Goal: Task Accomplishment & Management: Use online tool/utility

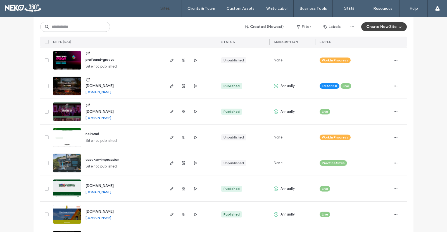
scroll to position [266, 0]
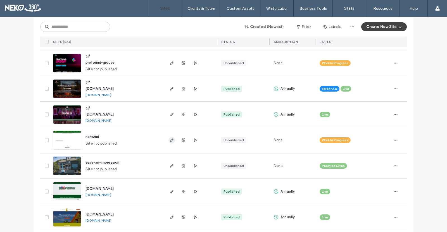
click at [170, 142] on icon "button" at bounding box center [172, 140] width 4 height 4
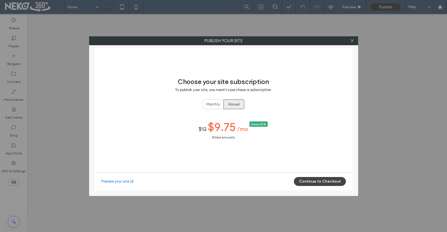
click at [238, 105] on span "Annual" at bounding box center [233, 105] width 11 height 6
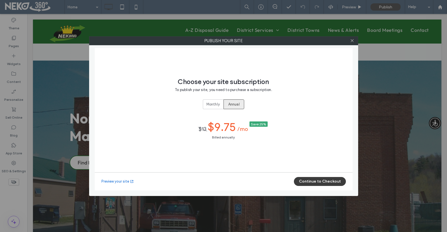
click at [306, 181] on button "Continue to Checkout" at bounding box center [320, 181] width 52 height 9
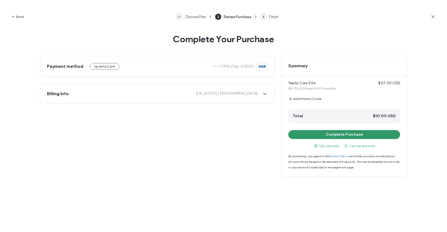
click at [328, 136] on button "Complete Purchase" at bounding box center [345, 134] width 112 height 9
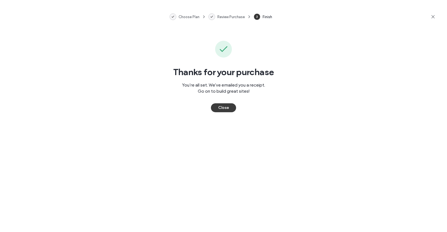
click at [222, 108] on button "Close" at bounding box center [223, 107] width 25 height 9
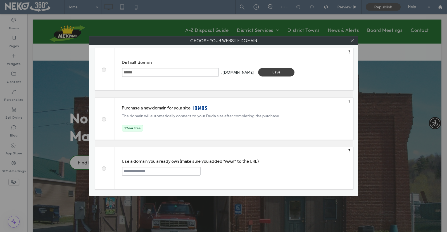
click at [104, 170] on span at bounding box center [104, 168] width 0 height 4
click at [147, 168] on input "text" at bounding box center [161, 171] width 79 height 9
paste input "**********"
type input "**********"
click at [225, 172] on div "Continue" at bounding box center [222, 171] width 36 height 8
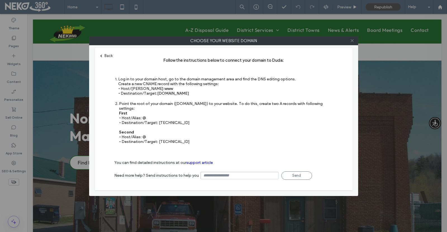
click at [354, 42] on icon at bounding box center [352, 41] width 4 height 4
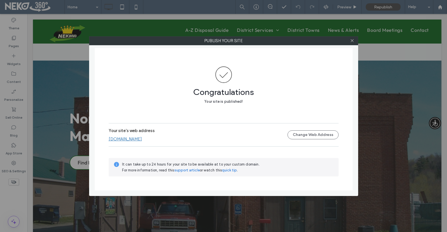
click at [130, 140] on link "www.nekwmd.org" at bounding box center [125, 139] width 33 height 5
click at [353, 41] on icon at bounding box center [352, 41] width 4 height 4
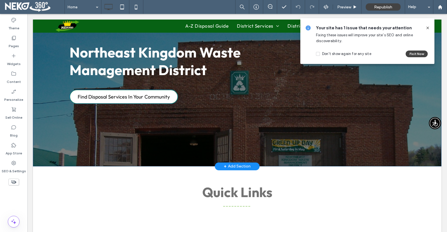
scroll to position [49, 0]
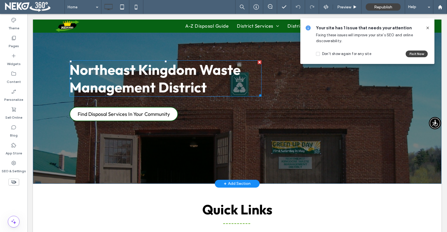
click at [164, 82] on span "Northeast Kingdom Waste Management District" at bounding box center [155, 78] width 171 height 35
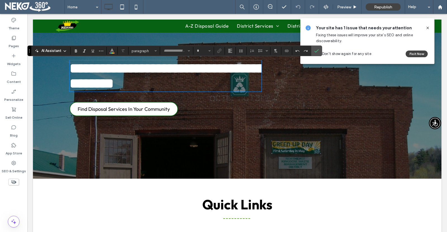
type input "******"
type input "**"
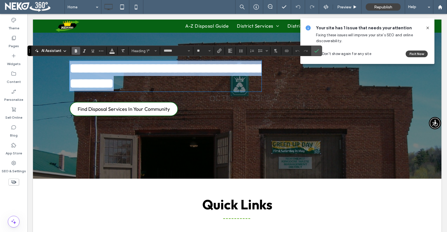
click at [209, 90] on h1 "**********" at bounding box center [166, 76] width 192 height 30
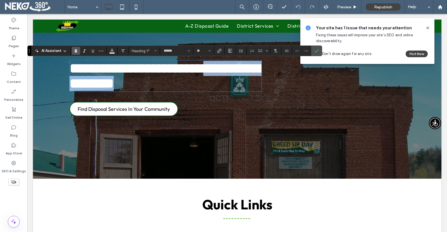
drag, startPoint x: 209, startPoint y: 90, endPoint x: 60, endPoint y: 91, distance: 148.7
click at [60, 91] on div "**********" at bounding box center [237, 95] width 409 height 167
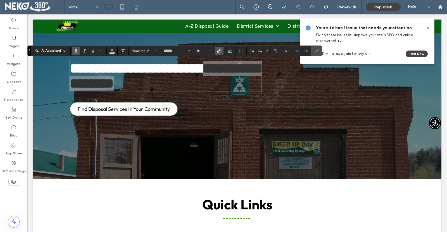
click at [218, 53] on icon "Link" at bounding box center [219, 51] width 4 height 4
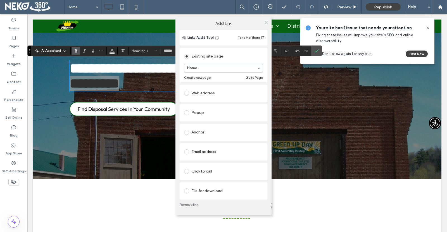
click at [188, 92] on span at bounding box center [186, 93] width 5 height 5
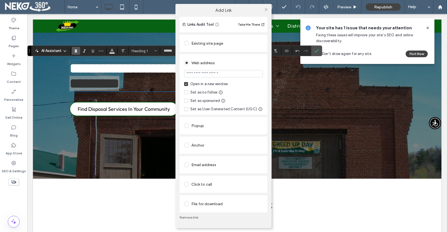
click at [187, 43] on span at bounding box center [186, 43] width 5 height 5
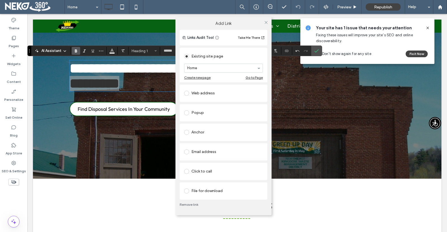
click at [230, 50] on div "Existing site page Home Create new page Go to Page" at bounding box center [224, 65] width 88 height 35
click at [266, 19] on span at bounding box center [266, 22] width 4 height 8
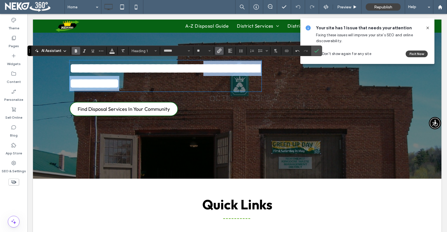
click at [224, 91] on h1 "**********" at bounding box center [166, 76] width 192 height 30
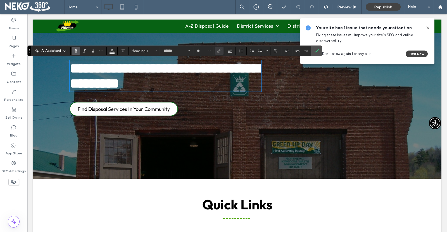
click at [209, 124] on div "**********" at bounding box center [237, 95] width 409 height 167
click at [427, 29] on icon at bounding box center [428, 28] width 4 height 4
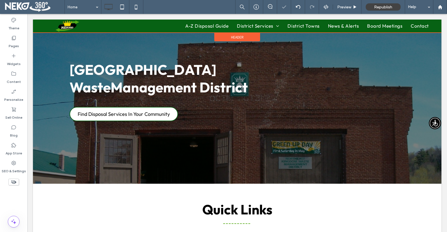
click at [210, 25] on div at bounding box center [237, 26] width 409 height 13
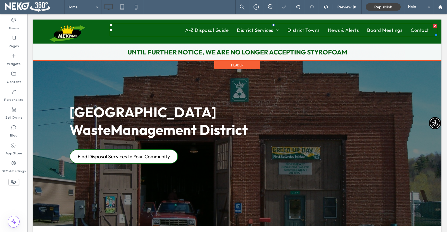
scroll to position [0, 0]
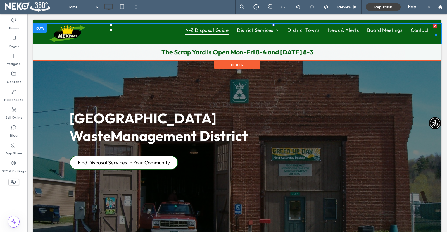
click at [206, 30] on span "A-Z Disposal Guide" at bounding box center [206, 30] width 43 height 9
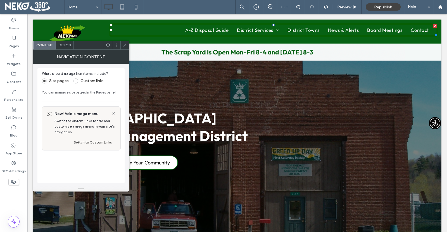
click at [124, 46] on icon at bounding box center [125, 45] width 4 height 4
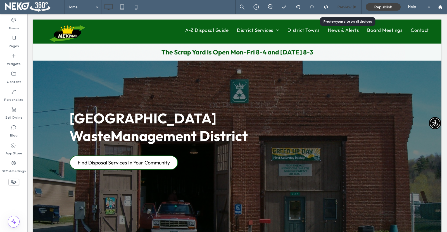
click at [352, 11] on div "Preview" at bounding box center [347, 7] width 29 height 14
click at [344, 8] on span "Preview" at bounding box center [344, 7] width 14 height 5
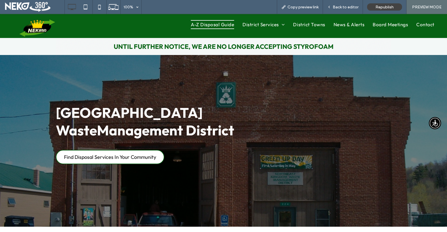
click at [196, 28] on span "A-Z Disposal Guide" at bounding box center [212, 24] width 43 height 9
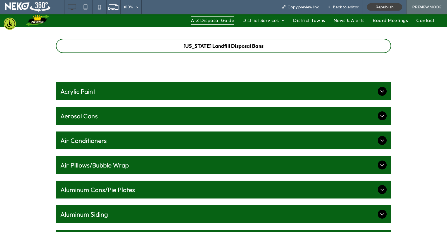
scroll to position [99, 0]
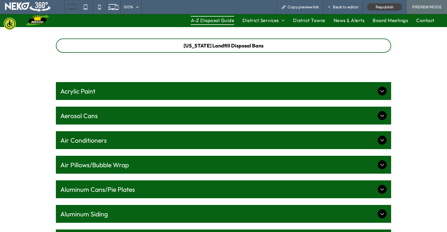
click at [321, 89] on span "Acrylic Paint" at bounding box center [217, 91] width 315 height 8
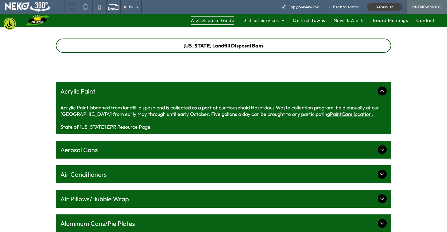
click at [321, 89] on span "Acrylic Paint" at bounding box center [217, 91] width 315 height 8
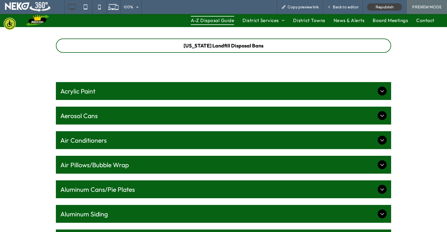
click at [321, 89] on span "Acrylic Paint" at bounding box center [217, 91] width 315 height 8
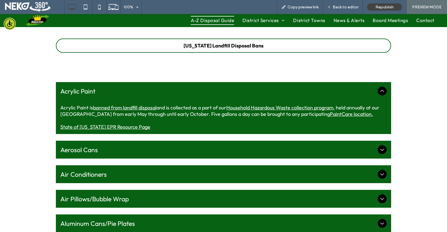
click at [253, 107] on link "Household Hazardous Waste collection program" at bounding box center [279, 108] width 107 height 6
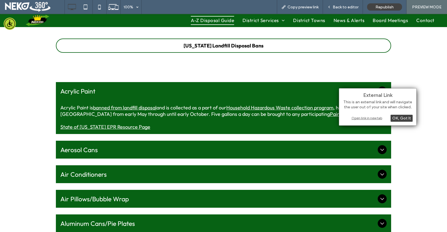
click at [365, 118] on div "Open link in new tab" at bounding box center [378, 118] width 70 height 6
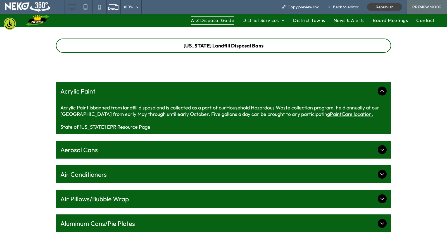
click at [271, 146] on div "Aerosol Cans" at bounding box center [223, 150] width 335 height 18
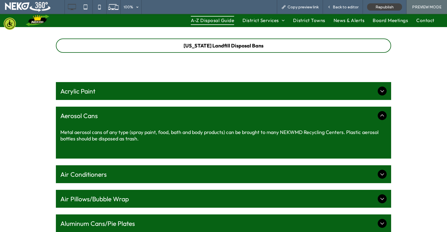
click at [379, 117] on icon at bounding box center [382, 115] width 7 height 7
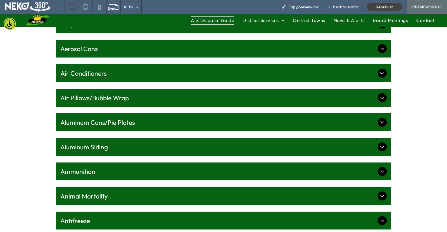
scroll to position [167, 0]
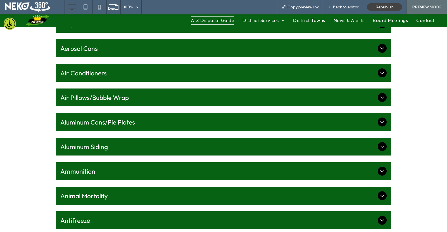
click at [281, 141] on div "Aluminum Siding" at bounding box center [223, 147] width 335 height 18
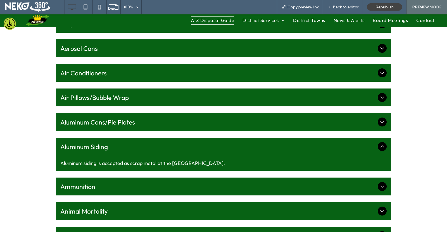
click at [281, 141] on div "Aluminum Siding" at bounding box center [223, 147] width 335 height 18
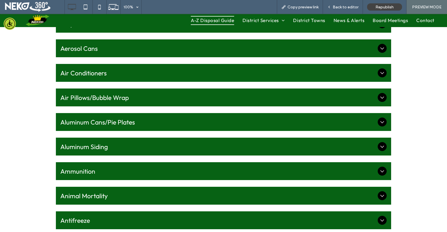
click at [251, 173] on span "Ammunition" at bounding box center [217, 171] width 315 height 8
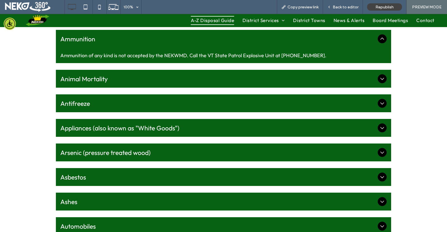
scroll to position [303, 0]
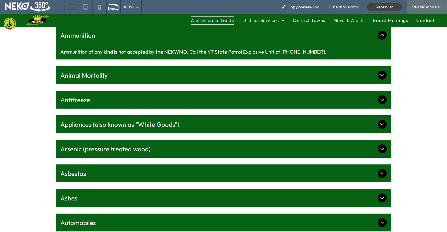
click at [228, 72] on span "Animal Mortality" at bounding box center [217, 75] width 315 height 8
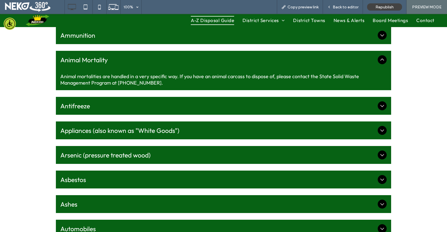
click at [222, 111] on div "Antifreeze" at bounding box center [223, 106] width 335 height 18
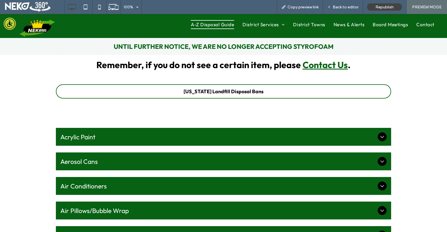
scroll to position [54, 0]
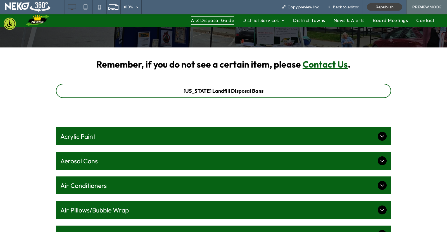
click at [352, 138] on span "Acrylic Paint" at bounding box center [217, 137] width 315 height 8
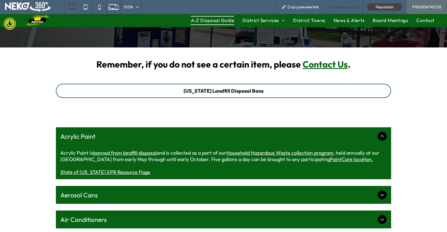
drag, startPoint x: 335, startPoint y: 7, endPoint x: 193, endPoint y: 73, distance: 157.1
click at [335, 7] on span "Back to editor" at bounding box center [346, 7] width 26 height 5
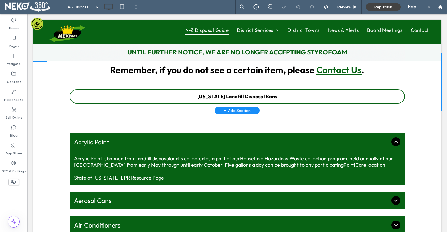
scroll to position [82, 0]
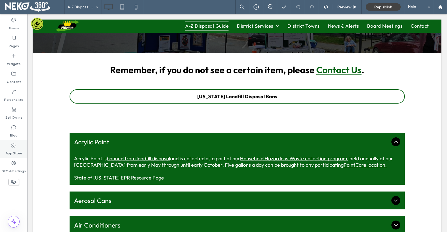
click at [12, 146] on use at bounding box center [13, 145] width 4 height 4
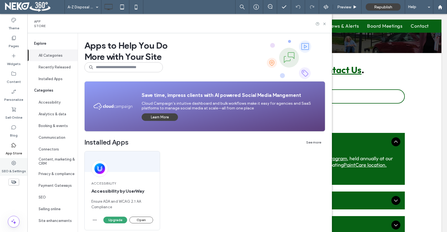
click at [11, 165] on icon at bounding box center [14, 163] width 6 height 6
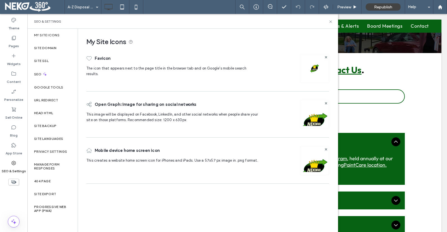
click at [14, 167] on label "SEO & Settings" at bounding box center [14, 170] width 24 height 8
click at [44, 98] on label "URL Redirect" at bounding box center [46, 100] width 24 height 4
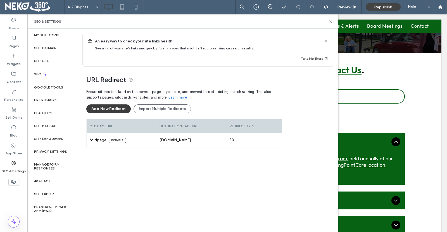
click at [108, 111] on button "Add New Redirect" at bounding box center [108, 109] width 44 height 9
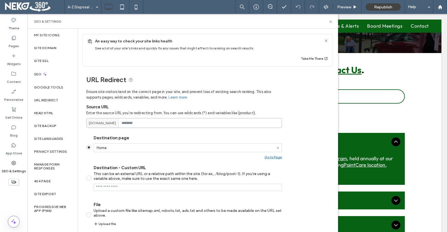
click at [131, 125] on input at bounding box center [184, 123] width 196 height 10
type input "******"
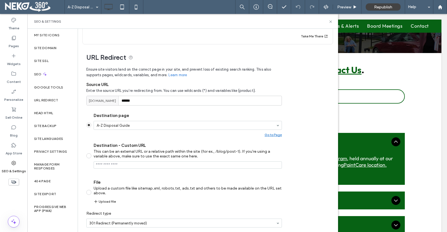
scroll to position [46, 0]
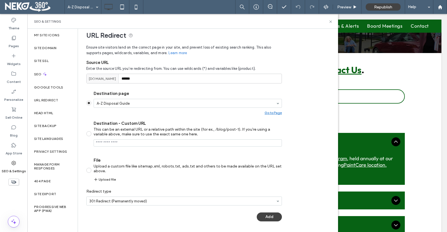
click at [268, 211] on div "Ensure site visitors land on the correct page in your site, and prevent loss of…" at bounding box center [184, 134] width 196 height 185
click at [269, 217] on button "Add" at bounding box center [269, 217] width 25 height 9
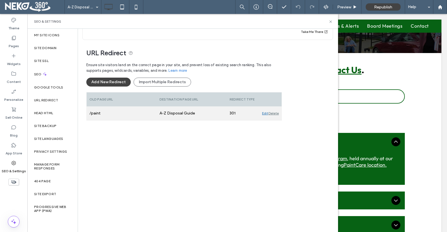
click at [272, 115] on div "Delete" at bounding box center [274, 114] width 10 height 14
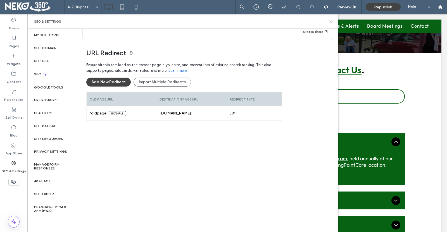
click at [330, 23] on icon at bounding box center [331, 22] width 4 height 4
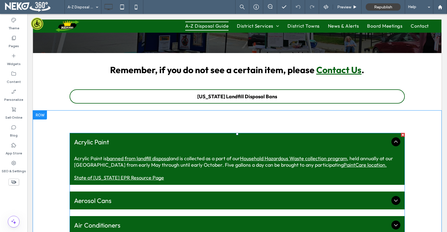
click at [264, 161] on link "Household Hazardous Waste collection program" at bounding box center [293, 158] width 107 height 6
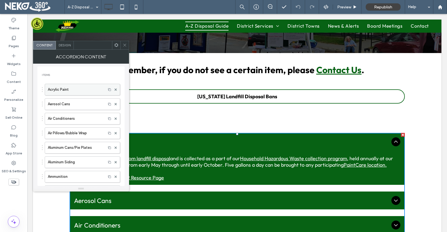
click at [94, 89] on label "Acrylic Paint" at bounding box center [75, 89] width 55 height 11
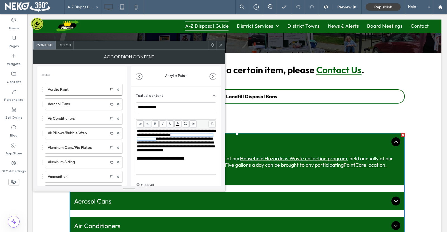
drag, startPoint x: 150, startPoint y: 144, endPoint x: 137, endPoint y: 140, distance: 14.1
click at [137, 140] on span "**********" at bounding box center [174, 137] width 75 height 8
click at [146, 124] on use at bounding box center [147, 124] width 3 height 3
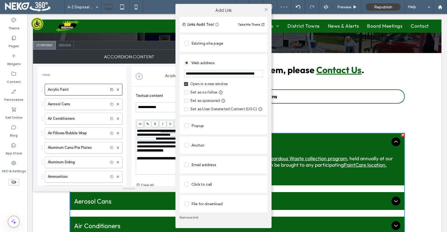
click at [211, 205] on div "File for download" at bounding box center [223, 204] width 79 height 9
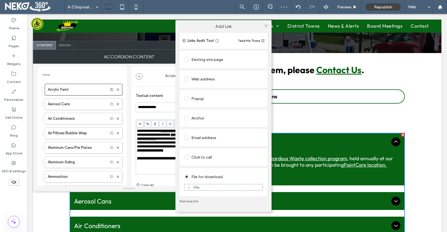
click at [203, 187] on div "File" at bounding box center [224, 187] width 78 height 5
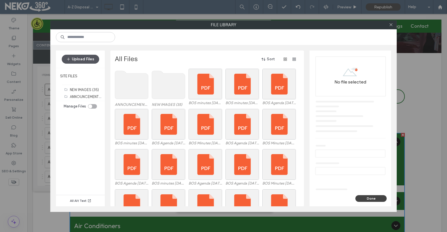
click at [74, 58] on button "Upload Files" at bounding box center [80, 59] width 37 height 9
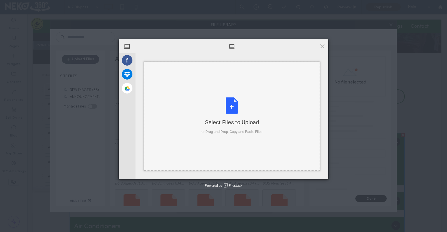
click at [227, 119] on div "Select Files to Upload" at bounding box center [232, 123] width 61 height 8
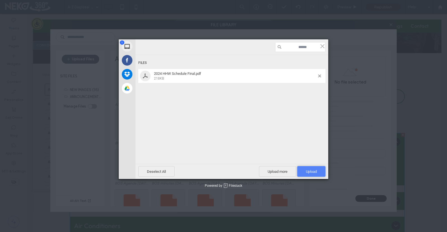
click at [309, 169] on span "Upload 1" at bounding box center [311, 171] width 28 height 11
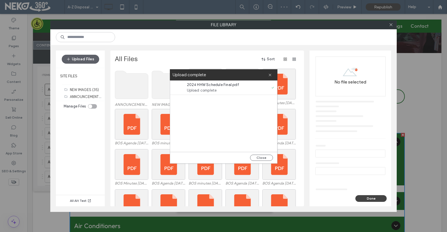
click at [265, 155] on div "Close" at bounding box center [223, 157] width 107 height 11
click at [265, 159] on button "Close" at bounding box center [261, 158] width 23 height 6
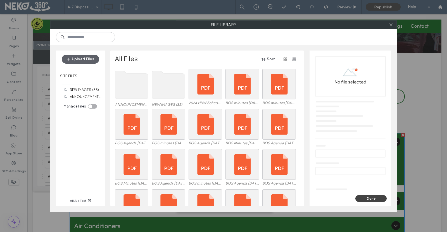
click at [389, 25] on div at bounding box center [391, 25] width 8 height 8
click at [391, 25] on use at bounding box center [391, 24] width 3 height 3
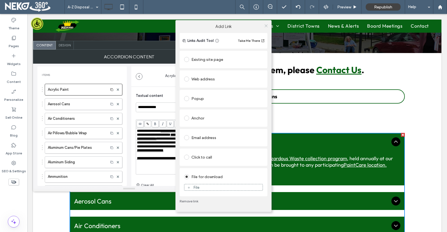
click at [266, 25] on icon at bounding box center [266, 26] width 4 height 4
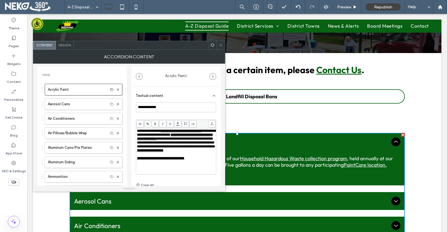
click at [221, 47] on span at bounding box center [221, 45] width 4 height 8
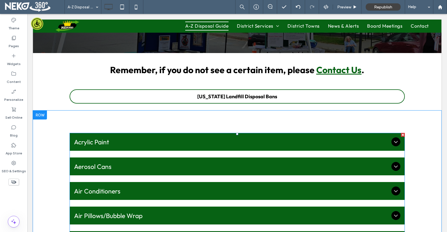
click at [170, 146] on div "Acrylic Paint" at bounding box center [237, 142] width 335 height 18
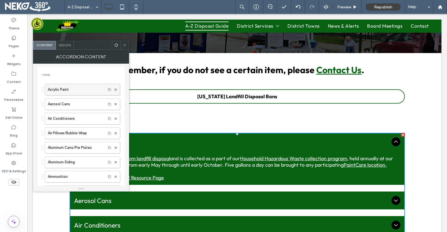
click at [75, 87] on label "Acrylic Paint" at bounding box center [75, 89] width 55 height 11
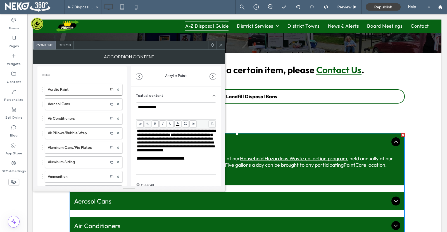
click at [153, 140] on span "**********" at bounding box center [174, 137] width 75 height 8
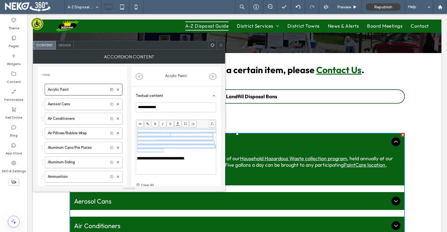
click at [153, 140] on span "**********" at bounding box center [174, 137] width 75 height 8
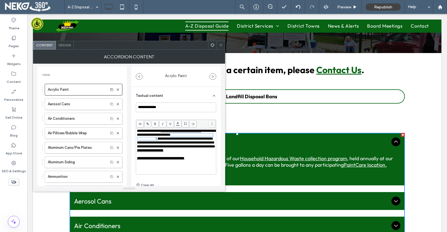
drag, startPoint x: 152, startPoint y: 146, endPoint x: 138, endPoint y: 140, distance: 15.3
click at [138, 140] on div "**********" at bounding box center [176, 140] width 79 height 23
click at [149, 125] on span at bounding box center [147, 123] width 7 height 7
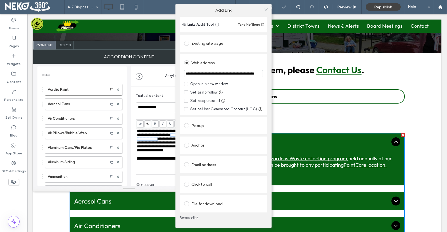
click at [199, 202] on div "File for download" at bounding box center [223, 204] width 79 height 9
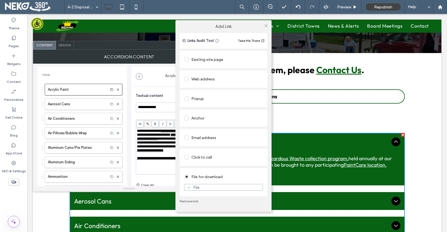
click at [196, 187] on div "File" at bounding box center [196, 187] width 6 height 5
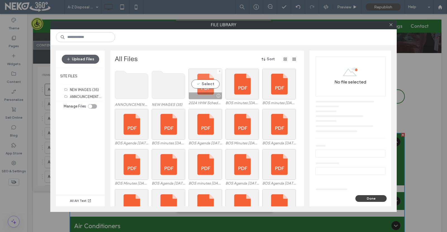
click at [205, 87] on div "Select" at bounding box center [206, 84] width 34 height 31
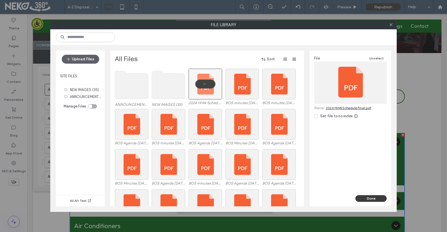
click at [362, 199] on button "Done" at bounding box center [371, 198] width 31 height 7
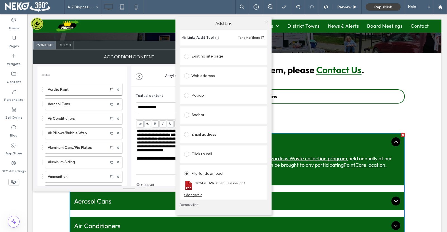
click at [266, 23] on icon at bounding box center [266, 22] width 4 height 4
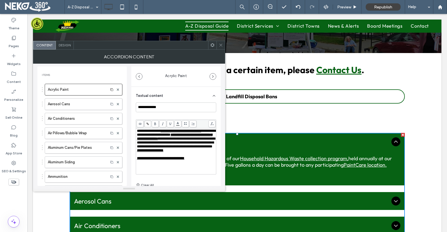
click at [223, 48] on span at bounding box center [221, 45] width 4 height 8
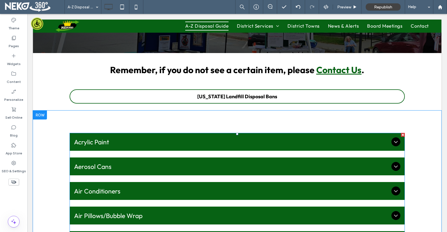
click at [253, 145] on span "Acrylic Paint" at bounding box center [231, 142] width 315 height 8
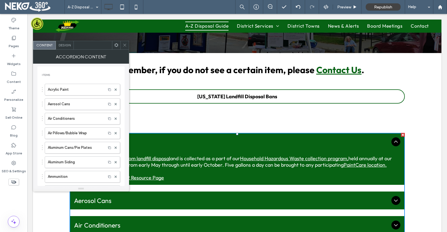
click at [125, 48] on span at bounding box center [125, 45] width 4 height 8
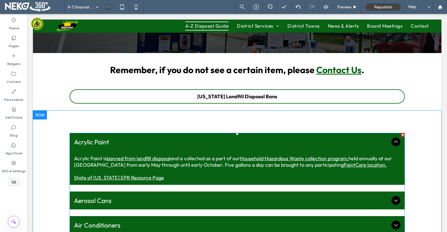
click at [253, 160] on link "Household Hazardous Waste collection program," at bounding box center [294, 158] width 108 height 6
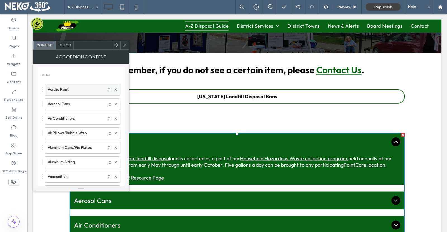
click at [68, 88] on label "Acrylic Paint" at bounding box center [75, 89] width 55 height 11
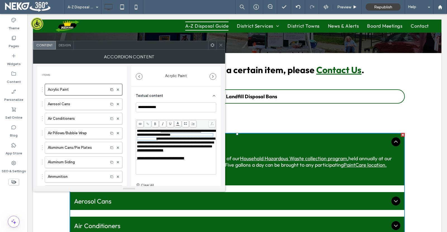
drag, startPoint x: 138, startPoint y: 140, endPoint x: 151, endPoint y: 145, distance: 14.4
click at [151, 141] on span "**********" at bounding box center [174, 137] width 75 height 8
click at [149, 125] on use at bounding box center [147, 124] width 3 height 3
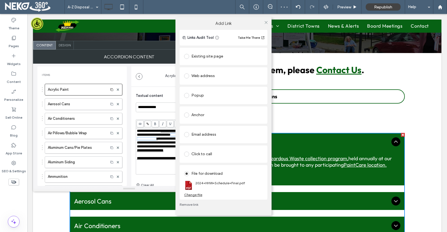
click at [193, 195] on div "Change file" at bounding box center [193, 195] width 18 height 4
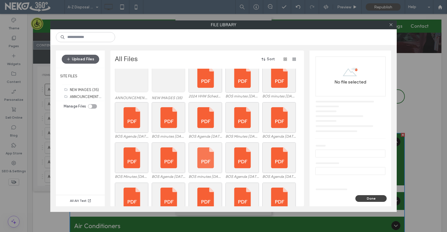
scroll to position [0, 0]
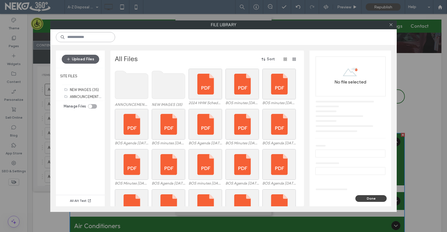
click at [73, 38] on input at bounding box center [85, 37] width 59 height 10
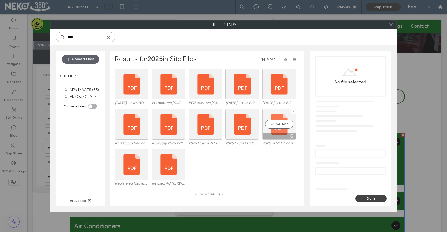
type input "****"
click at [277, 134] on div at bounding box center [279, 136] width 33 height 7
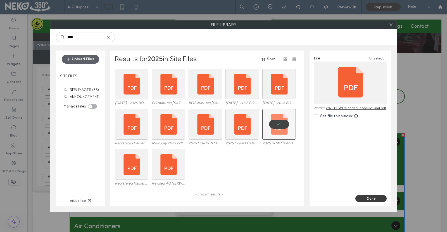
click at [365, 198] on button "Done" at bounding box center [371, 198] width 31 height 7
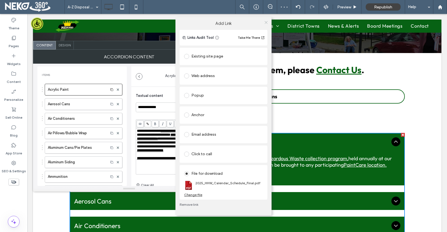
click at [266, 21] on icon at bounding box center [266, 22] width 4 height 4
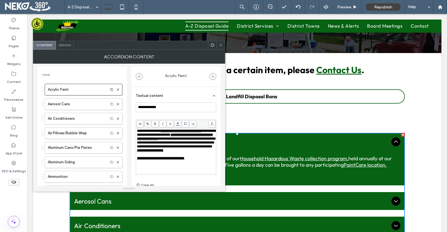
click at [222, 46] on use at bounding box center [220, 45] width 3 height 3
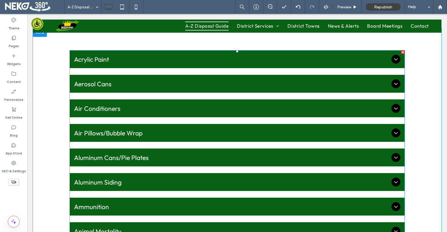
scroll to position [165, 0]
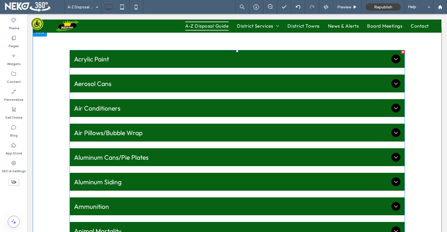
click at [186, 60] on span "Acrylic Paint" at bounding box center [231, 59] width 315 height 8
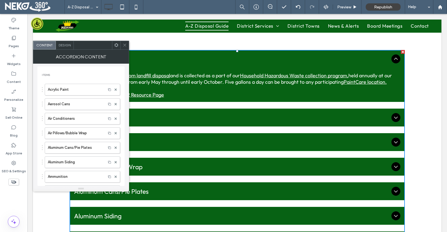
click at [125, 46] on icon at bounding box center [125, 45] width 4 height 4
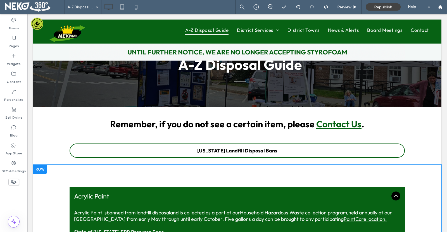
scroll to position [0, 0]
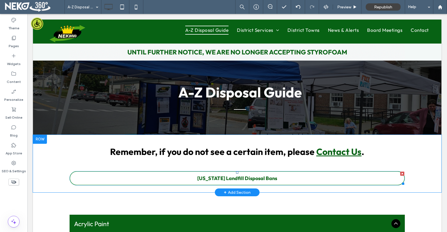
click at [139, 178] on link "Vermont Landfill Disposal Bans" at bounding box center [237, 178] width 335 height 15
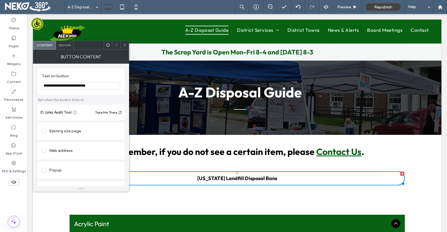
click at [124, 46] on icon at bounding box center [125, 45] width 4 height 4
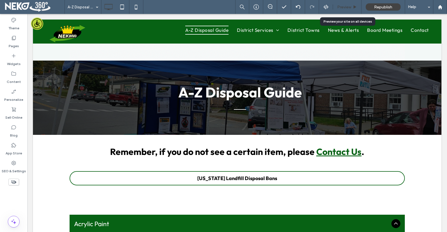
click at [344, 10] on div "Preview" at bounding box center [347, 7] width 29 height 14
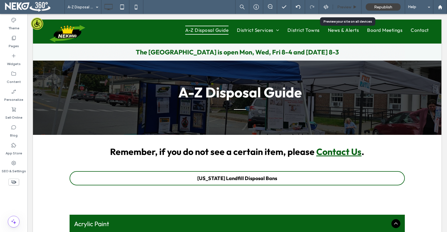
click at [347, 7] on span "Preview" at bounding box center [344, 7] width 14 height 5
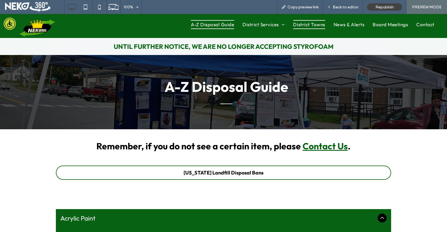
click at [301, 25] on span "District Towns" at bounding box center [309, 24] width 32 height 9
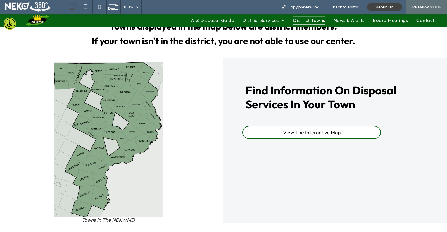
scroll to position [94, 0]
click at [263, 134] on link "View The Interactive Map" at bounding box center [312, 132] width 138 height 13
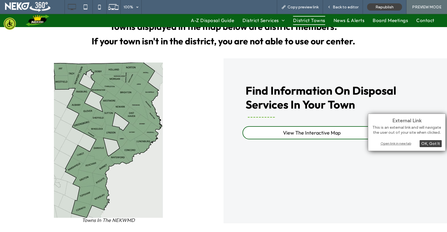
click at [385, 144] on div "Open link in new tab" at bounding box center [407, 144] width 70 height 6
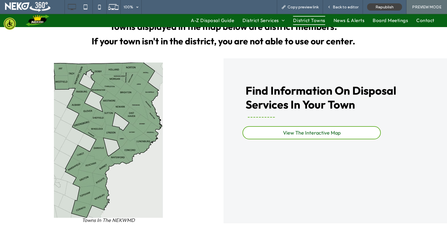
click at [279, 132] on link "View The Interactive Map" at bounding box center [312, 132] width 138 height 13
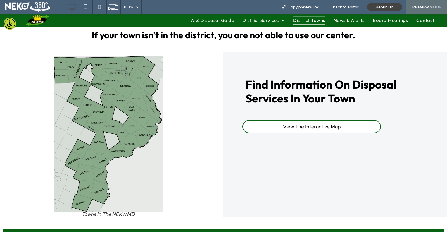
scroll to position [100, 0]
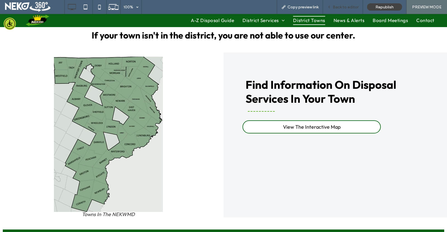
click at [339, 11] on div "Back to editor" at bounding box center [343, 7] width 40 height 14
click at [339, 10] on div "Back to editor" at bounding box center [343, 7] width 40 height 14
click at [339, 9] on div "Back to editor" at bounding box center [343, 7] width 40 height 14
click at [339, 9] on span "Back to editor" at bounding box center [346, 7] width 26 height 5
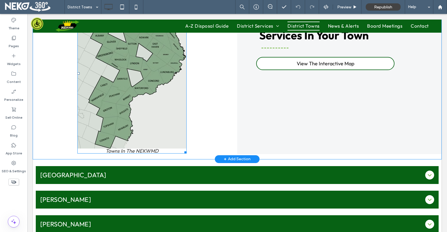
scroll to position [214, 0]
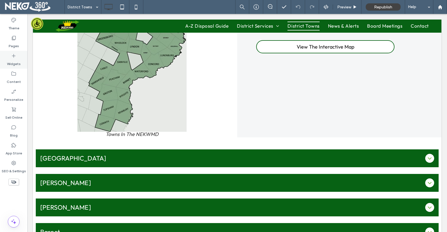
drag, startPoint x: 15, startPoint y: 58, endPoint x: 6, endPoint y: 56, distance: 9.9
click at [6, 56] on div "Widgets" at bounding box center [13, 60] width 27 height 18
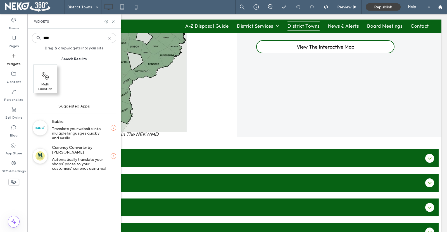
type input "****"
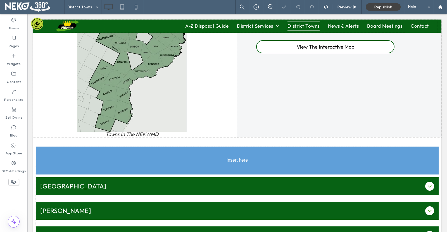
scroll to position [231, 0]
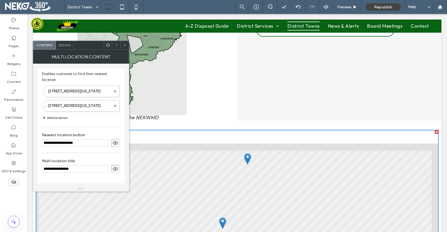
click at [127, 48] on div at bounding box center [124, 45] width 8 height 8
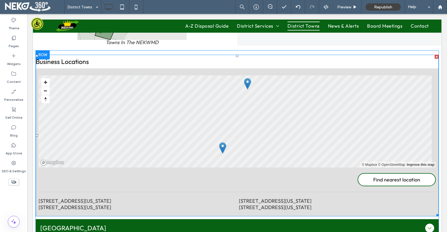
scroll to position [306, 0]
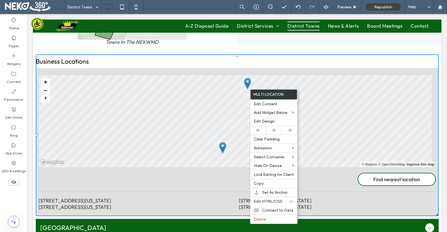
click at [254, 64] on h3 "Business Locations" at bounding box center [237, 61] width 403 height 8
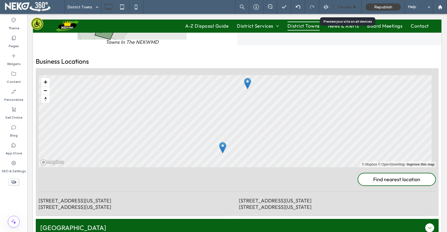
click at [340, 5] on span "Preview" at bounding box center [344, 7] width 14 height 5
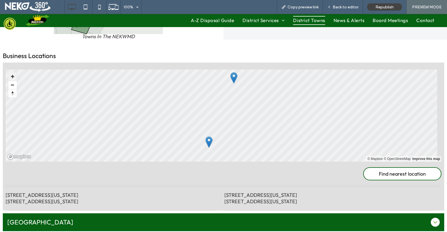
click at [15, 78] on button "Zoom in" at bounding box center [12, 76] width 8 height 8
click at [186, 198] on div "LIST MAP © Mapbox © OpenStreetMap Improve this map Find nearest location 1570 B…" at bounding box center [224, 137] width 442 height 148
click at [12, 75] on button "Zoom in" at bounding box center [12, 76] width 8 height 8
click at [255, 104] on div at bounding box center [252, 102] width 7 height 11
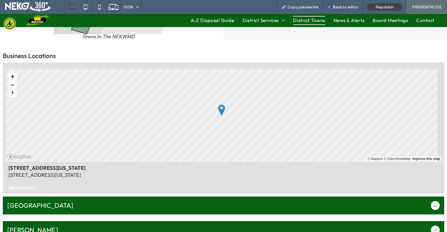
click at [224, 111] on div at bounding box center [221, 109] width 7 height 11
click at [221, 110] on div at bounding box center [221, 109] width 7 height 11
click at [346, 6] on span "Back to editor" at bounding box center [346, 7] width 26 height 5
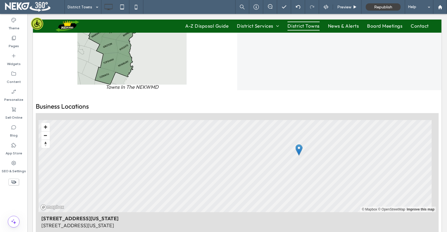
scroll to position [260, 0]
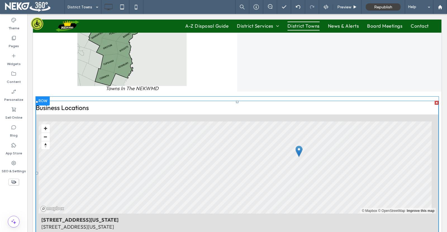
click at [435, 103] on div at bounding box center [437, 103] width 4 height 4
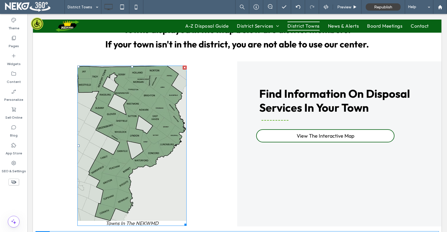
scroll to position [0, 0]
